Goal: Check status: Check status

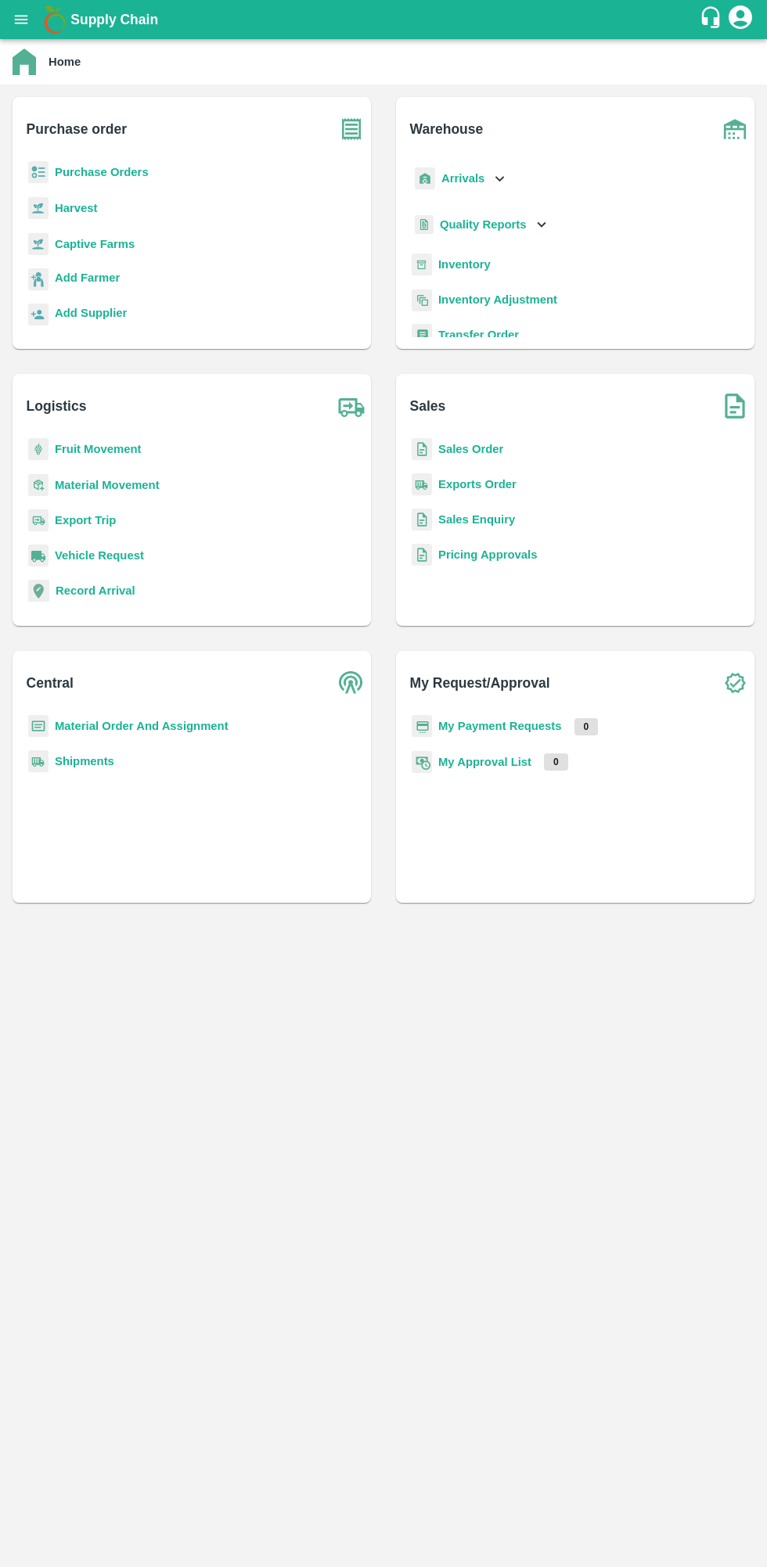
click at [111, 176] on b "Purchase Orders" at bounding box center [102, 172] width 94 height 13
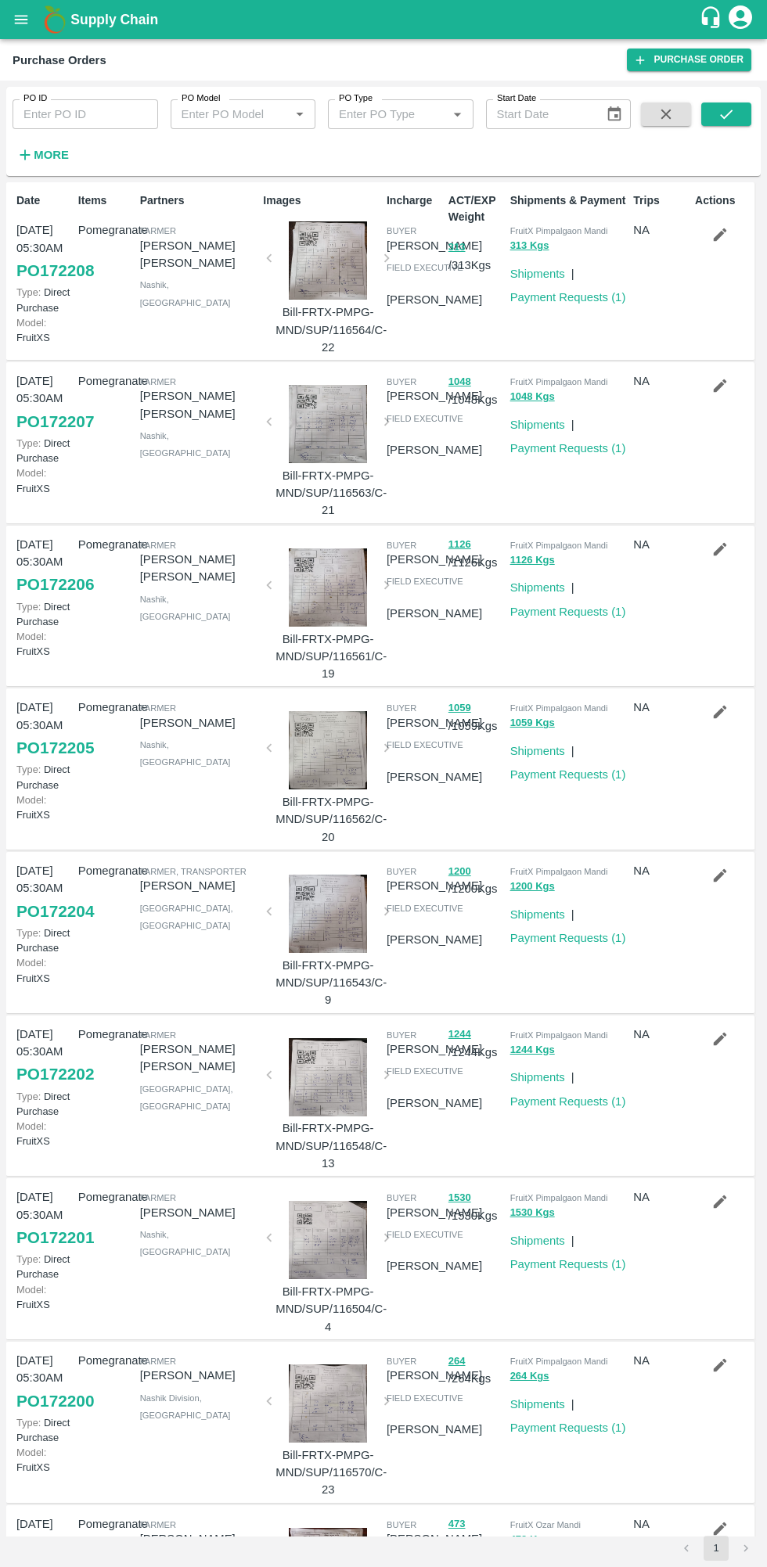
click at [54, 146] on h6 "More" at bounding box center [51, 155] width 35 height 20
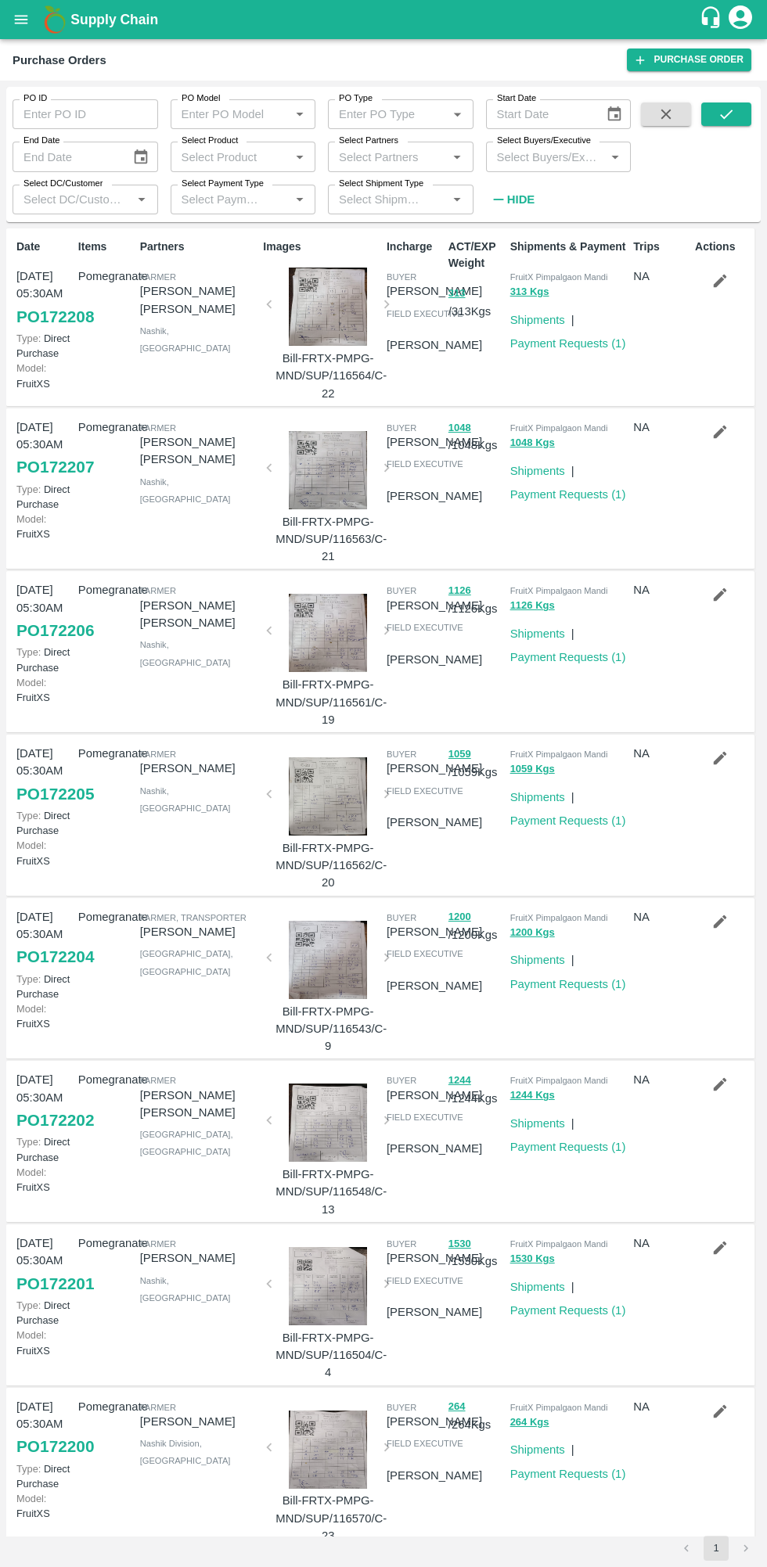
click at [576, 155] on input "Select Buyers/Executive" at bounding box center [545, 156] width 110 height 20
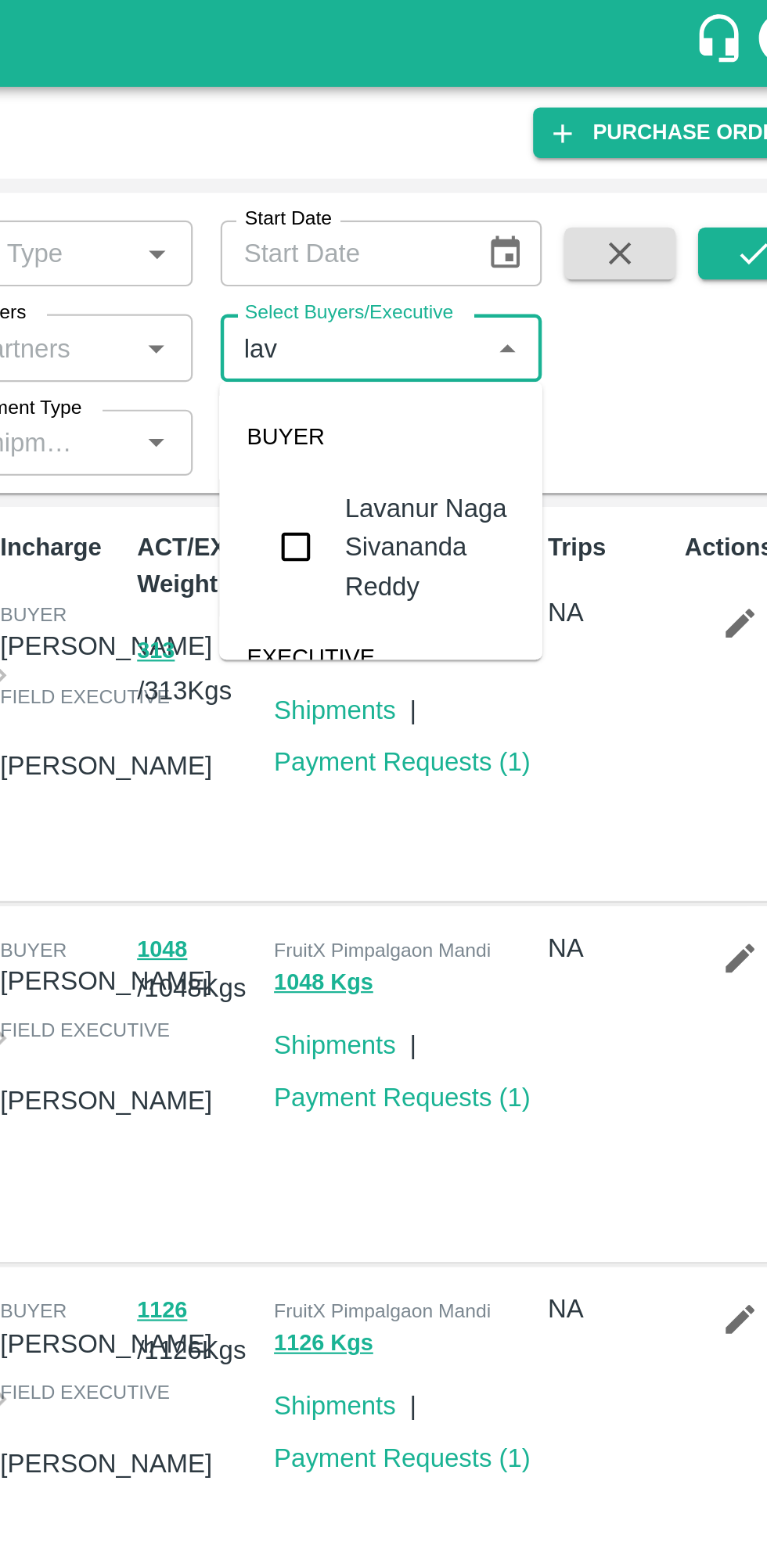
type input "lava"
click at [515, 255] on input "checkbox" at bounding box center [519, 246] width 31 height 31
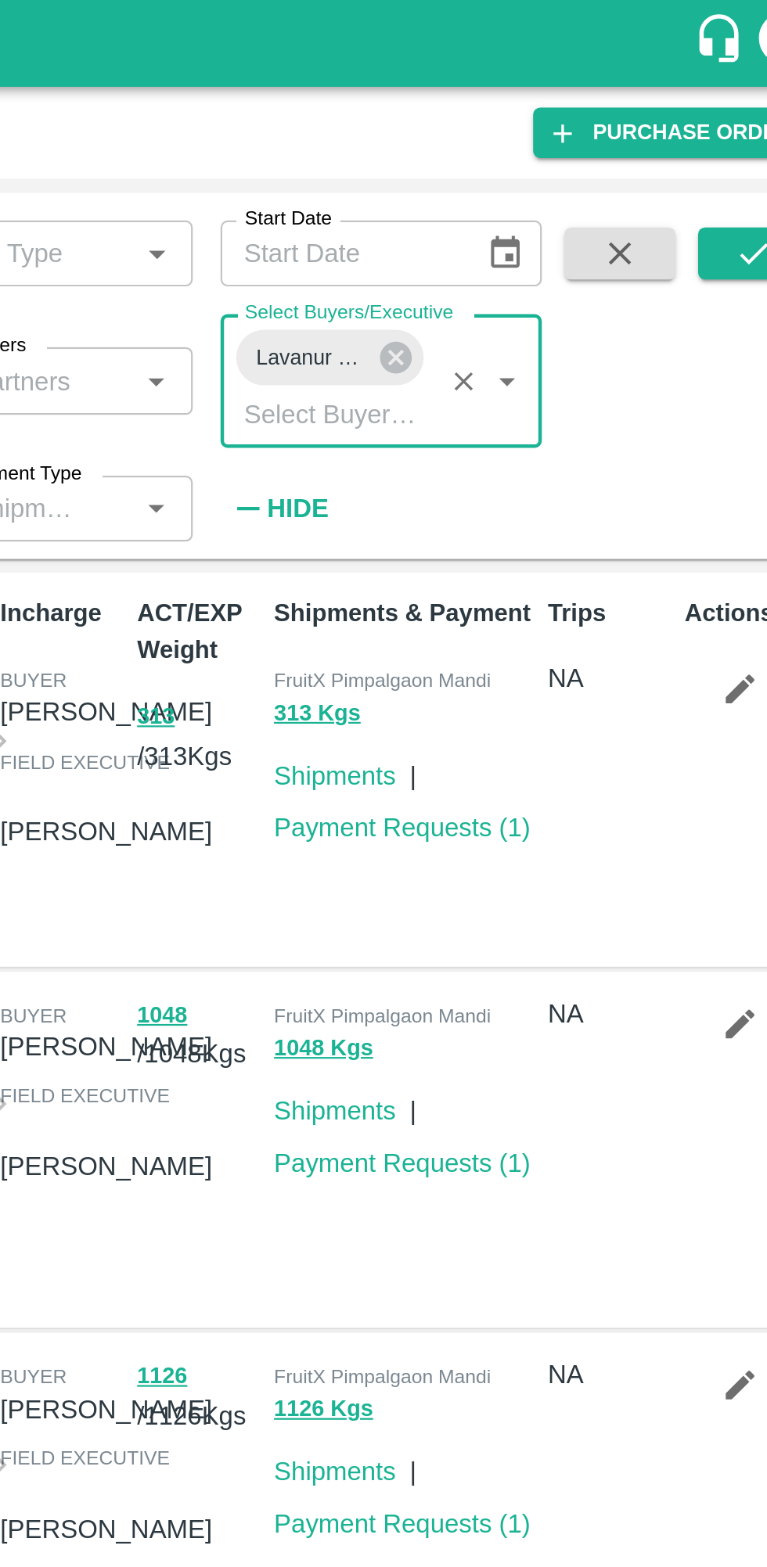
click at [727, 119] on icon "submit" at bounding box center [725, 114] width 17 height 17
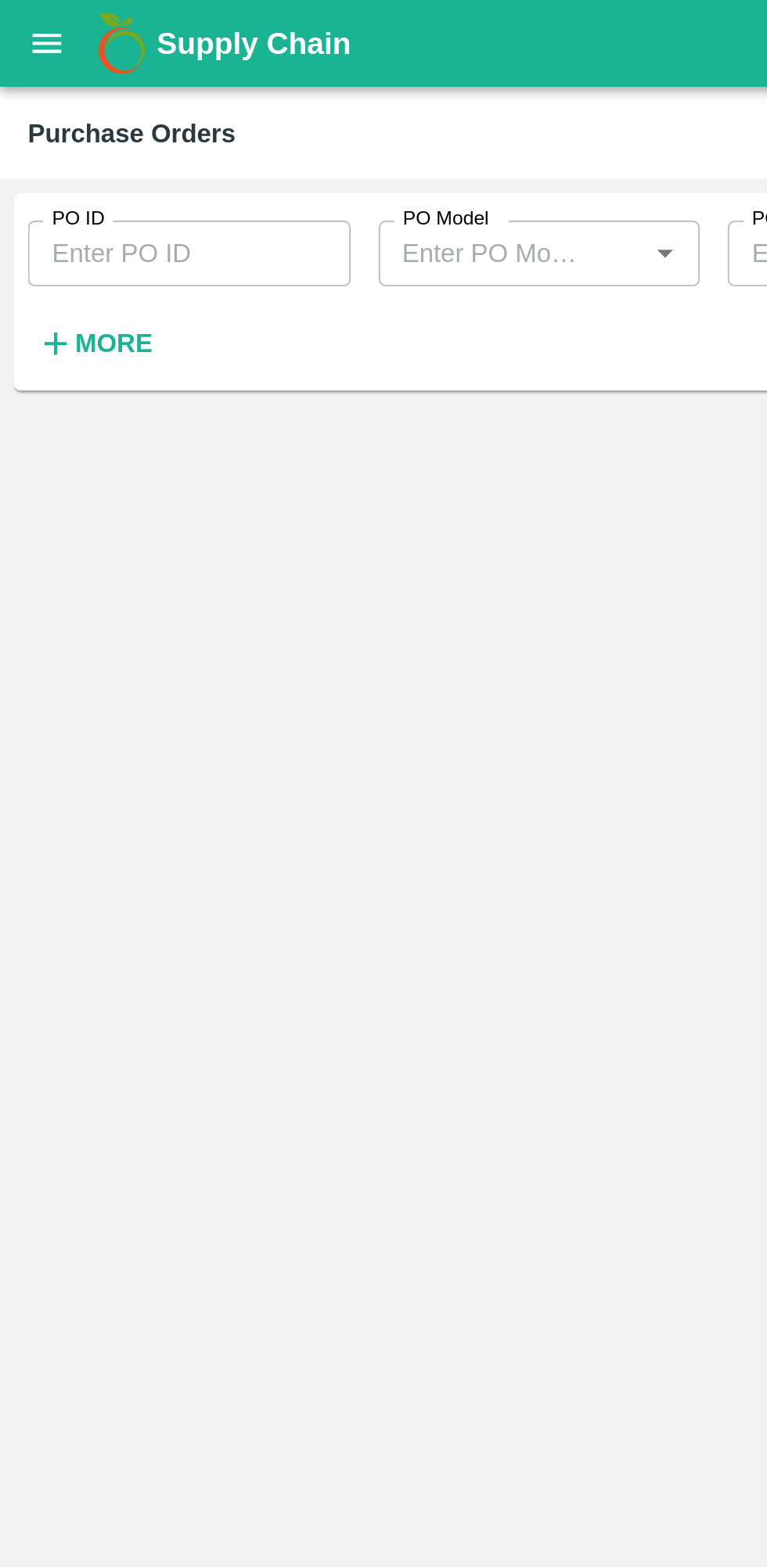
click at [54, 127] on input "PO ID" at bounding box center [85, 114] width 145 height 30
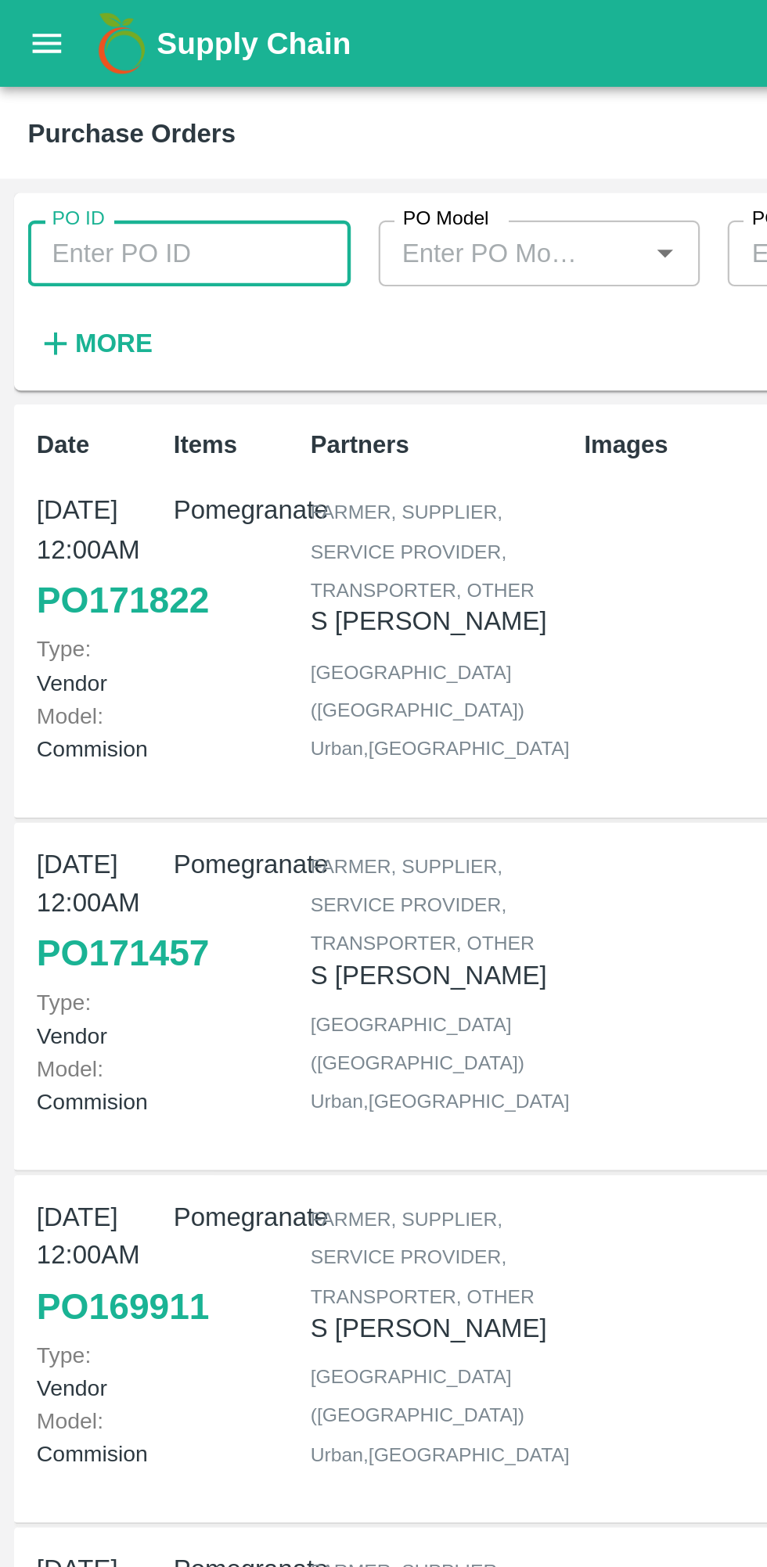
click at [48, 145] on h6 "More" at bounding box center [51, 155] width 35 height 20
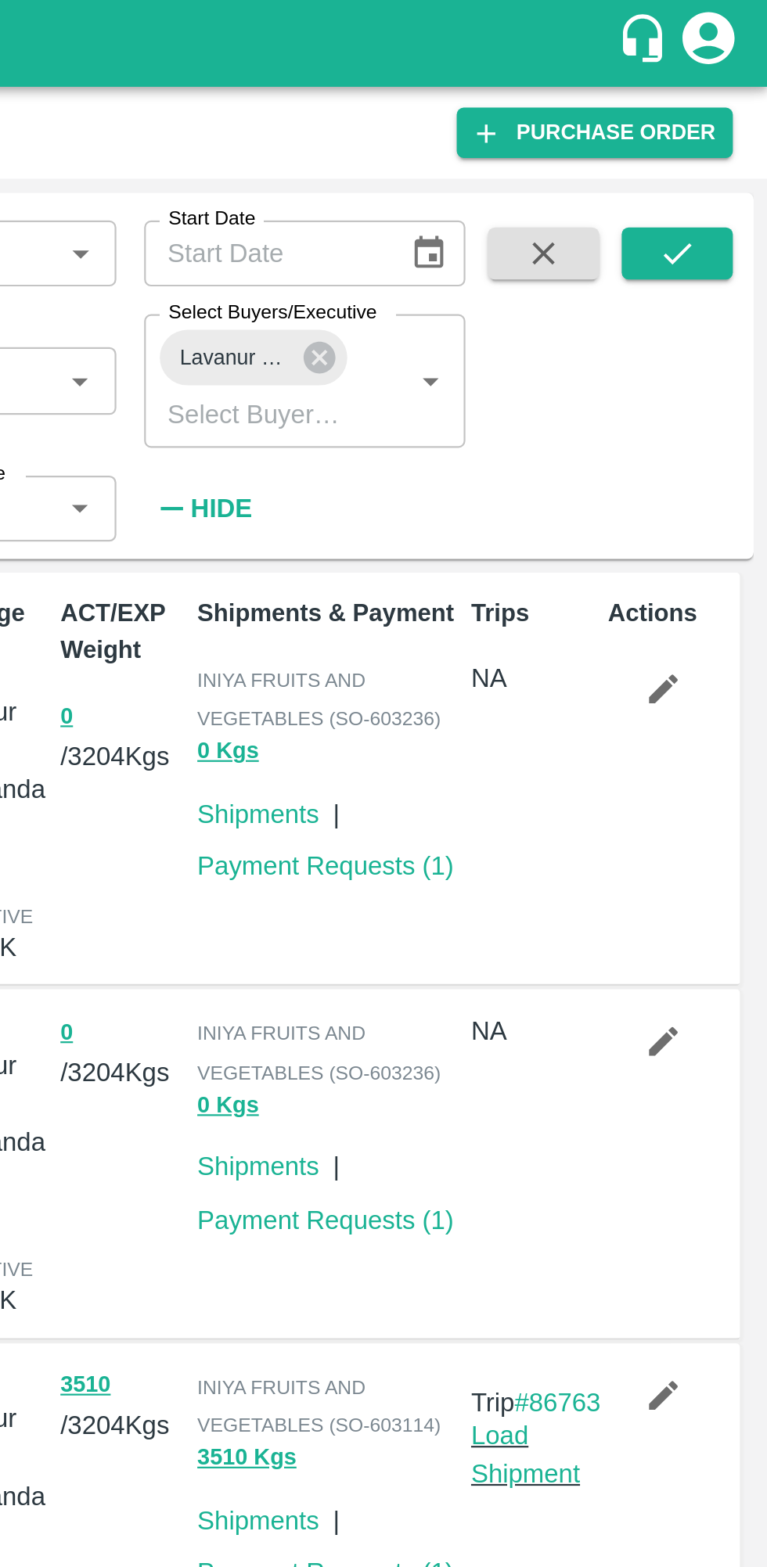
click at [732, 108] on icon "submit" at bounding box center [725, 114] width 17 height 17
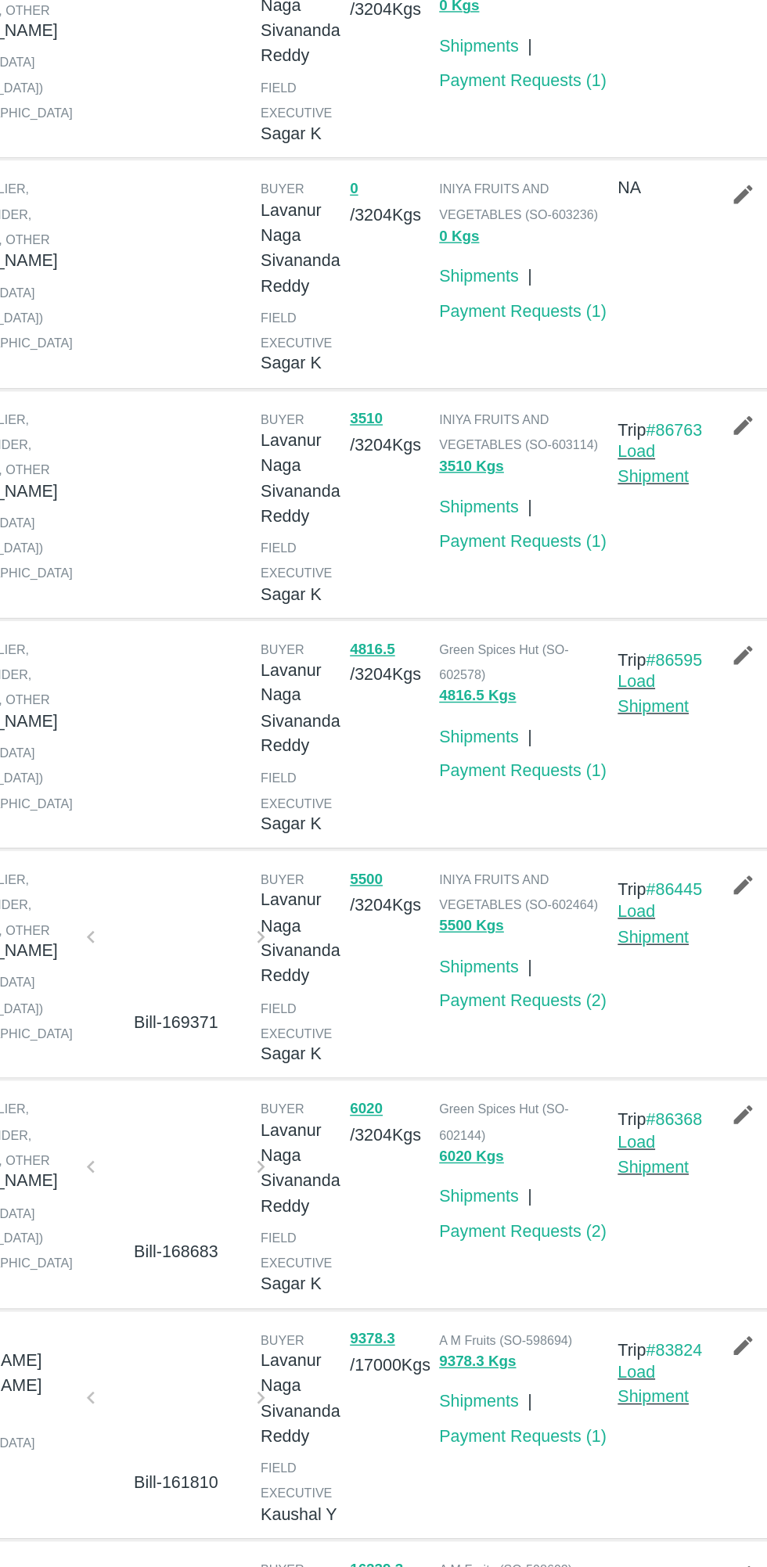
scroll to position [6, 0]
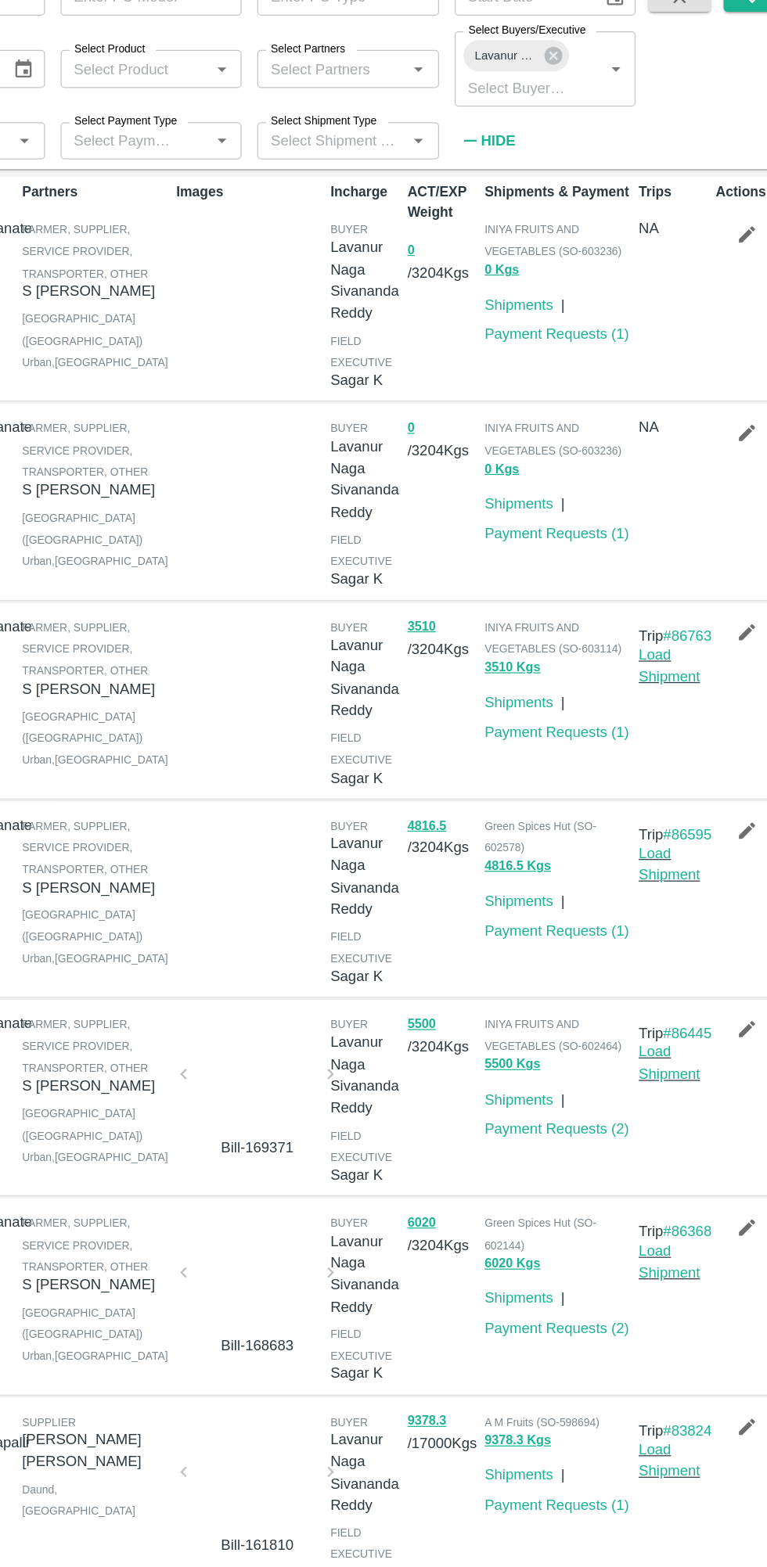
click at [594, 867] on link "Payment Requests ( 1 )" at bounding box center [568, 861] width 116 height 13
click at [594, 709] on link "Payment Requests ( 1 )" at bounding box center [568, 702] width 116 height 13
